Goal: Task Accomplishment & Management: Use online tool/utility

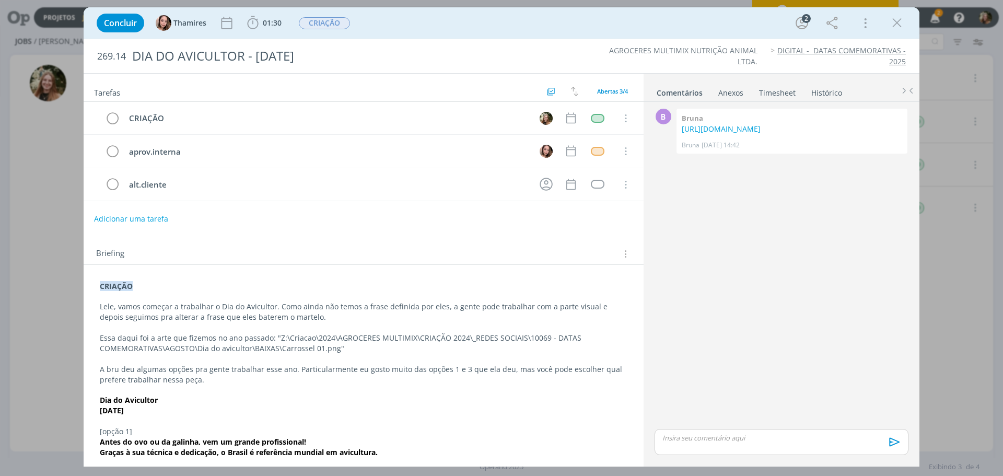
drag, startPoint x: 896, startPoint y: 26, endPoint x: 120, endPoint y: 43, distance: 776.2
click at [896, 26] on icon "dialog" at bounding box center [897, 23] width 16 height 16
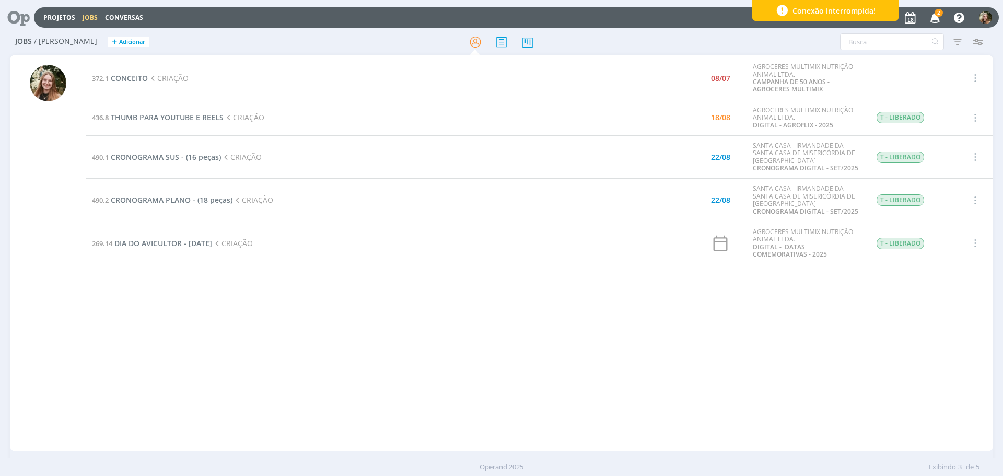
click at [127, 119] on span "THUMB PARA YOUTUBE E REELS" at bounding box center [167, 117] width 113 height 10
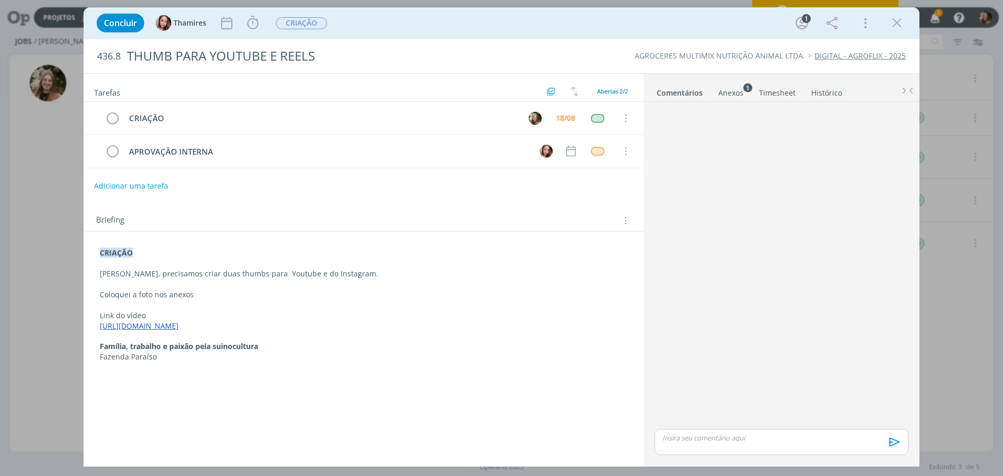
click at [165, 328] on link "[URL][DOMAIN_NAME]" at bounding box center [139, 326] width 79 height 10
click at [179, 347] on link "[URL][DOMAIN_NAME]" at bounding box center [167, 346] width 79 height 14
click at [437, 313] on p "Link do vídeo" at bounding box center [363, 316] width 526 height 10
click at [898, 32] on div "dialog" at bounding box center [896, 23] width 19 height 19
click at [736, 88] on div "Anexos 1" at bounding box center [730, 93] width 25 height 10
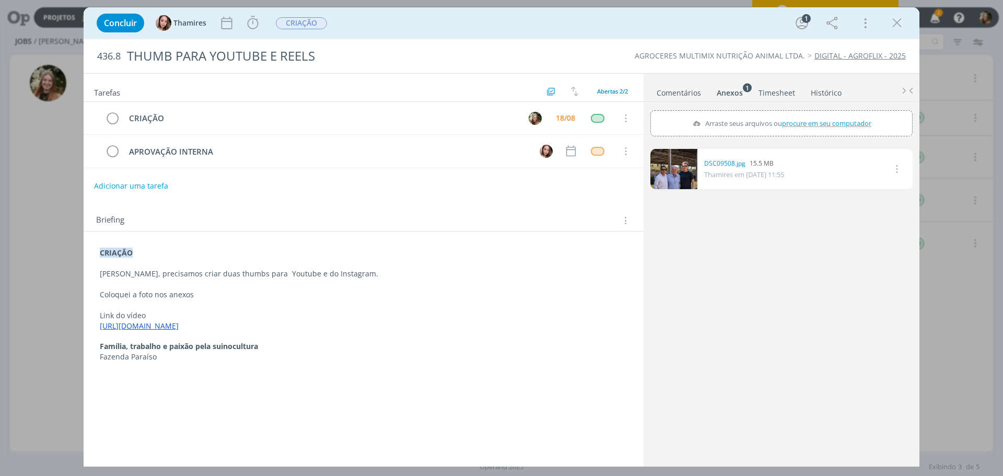
click at [669, 91] on link "Comentários" at bounding box center [678, 90] width 45 height 15
